Goal: Task Accomplishment & Management: Use online tool/utility

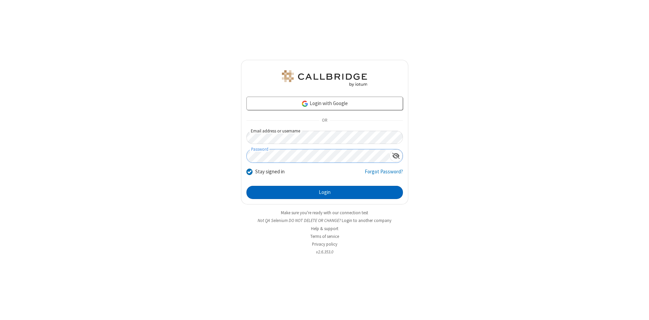
click at [325, 193] on button "Login" at bounding box center [324, 193] width 157 height 14
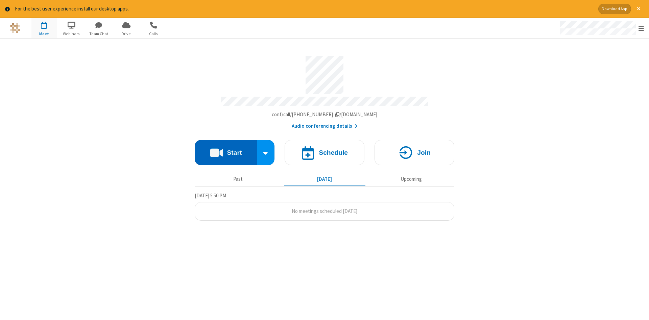
click at [226, 150] on button "Start" at bounding box center [226, 152] width 63 height 25
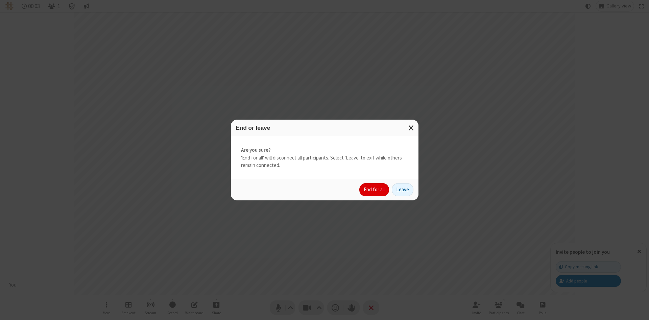
click at [375, 190] on button "End for all" at bounding box center [374, 190] width 30 height 14
